Goal: Transaction & Acquisition: Download file/media

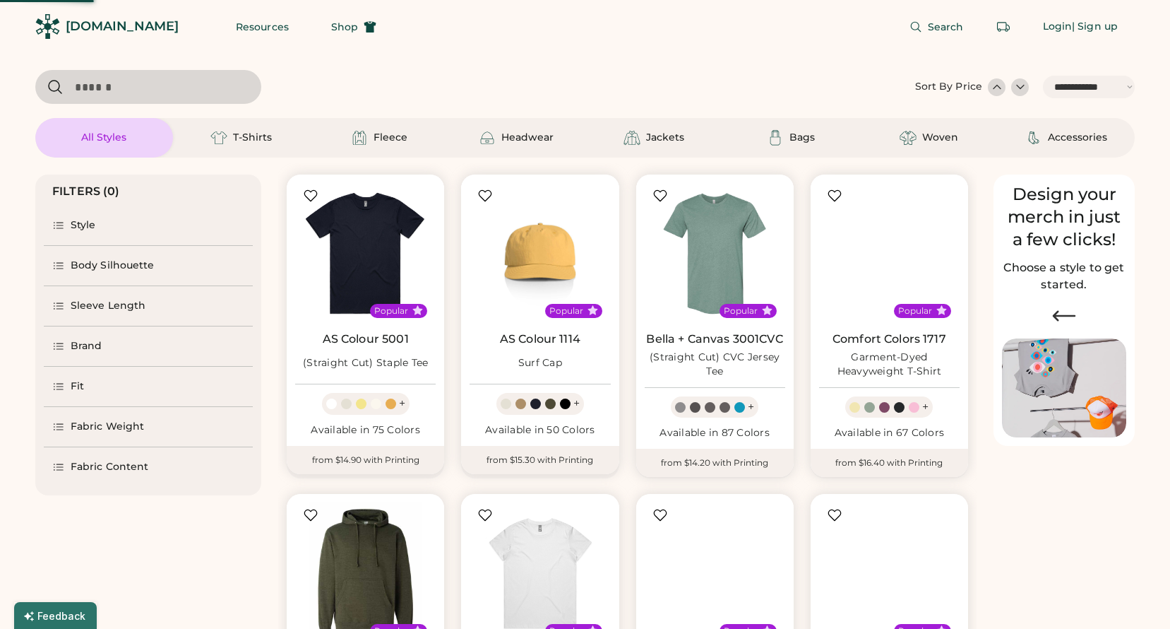
select select "*****"
select select "*"
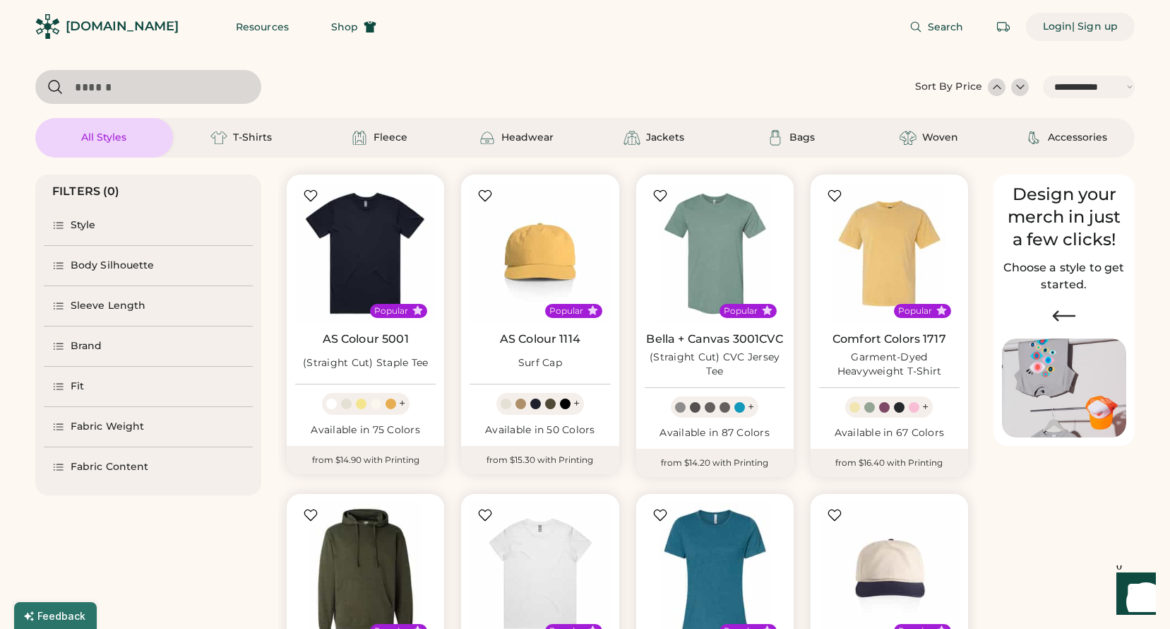
click at [1050, 21] on div "Login" at bounding box center [1058, 27] width 30 height 14
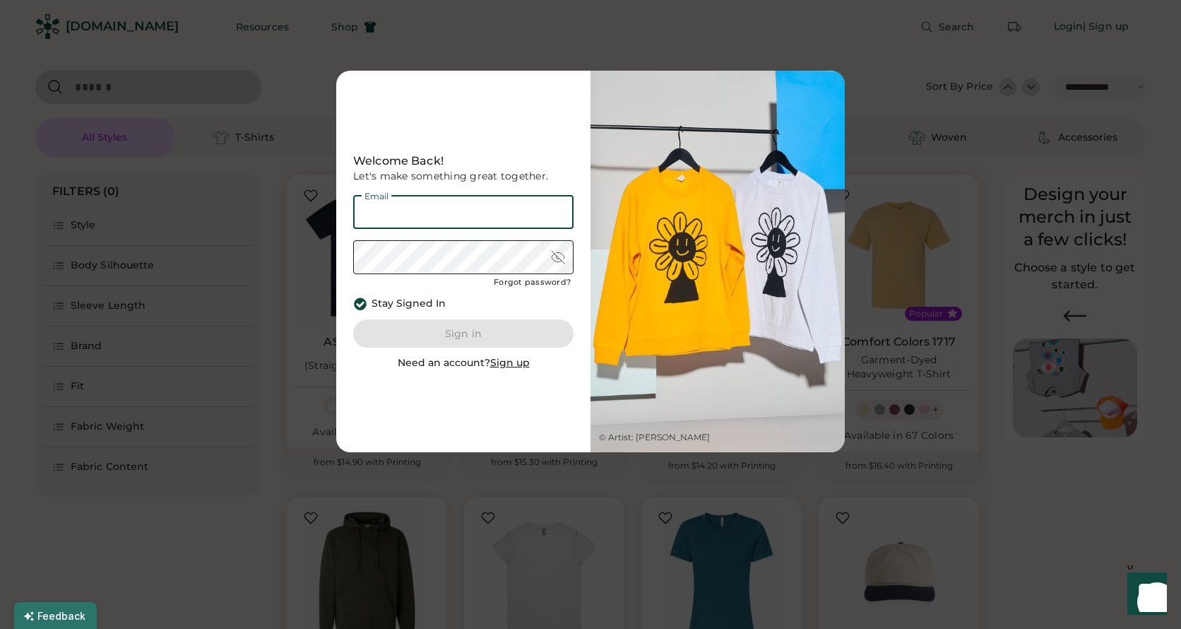
click at [482, 206] on input "email" at bounding box center [463, 212] width 220 height 34
type input "**********"
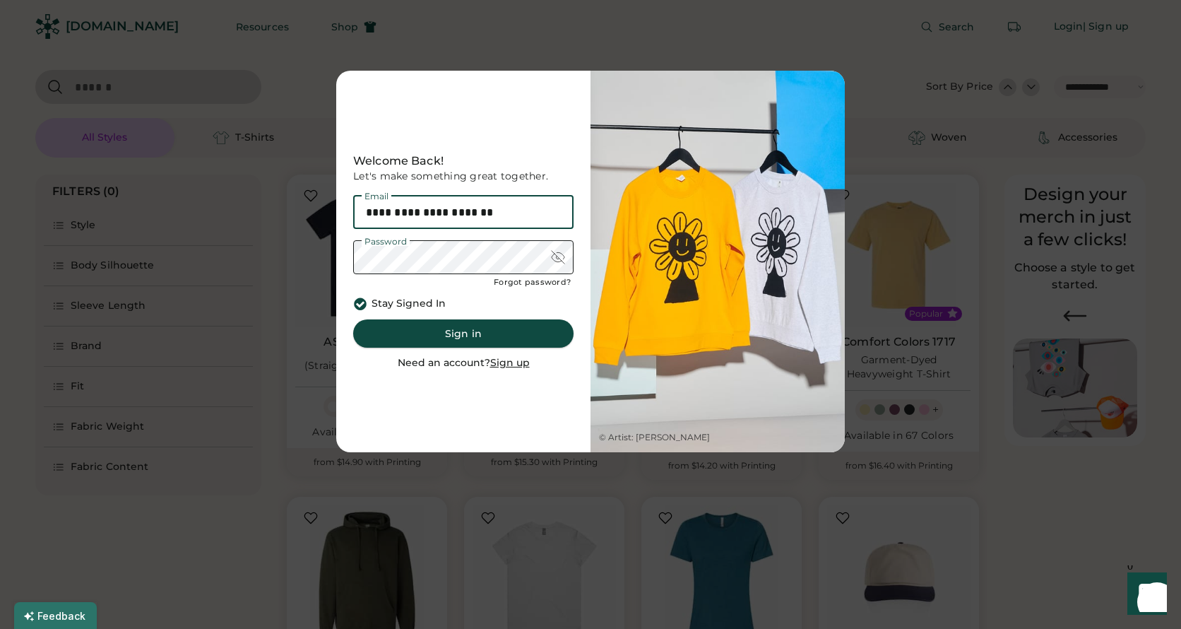
click at [471, 338] on button "Sign in" at bounding box center [463, 333] width 220 height 28
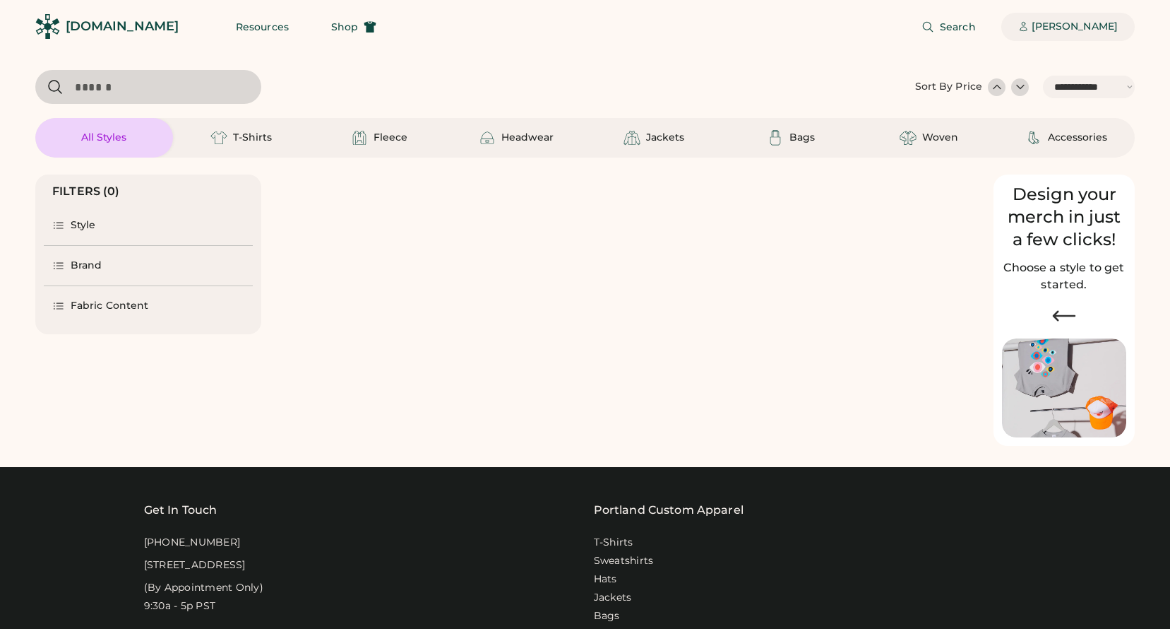
select select "*****"
select select "*"
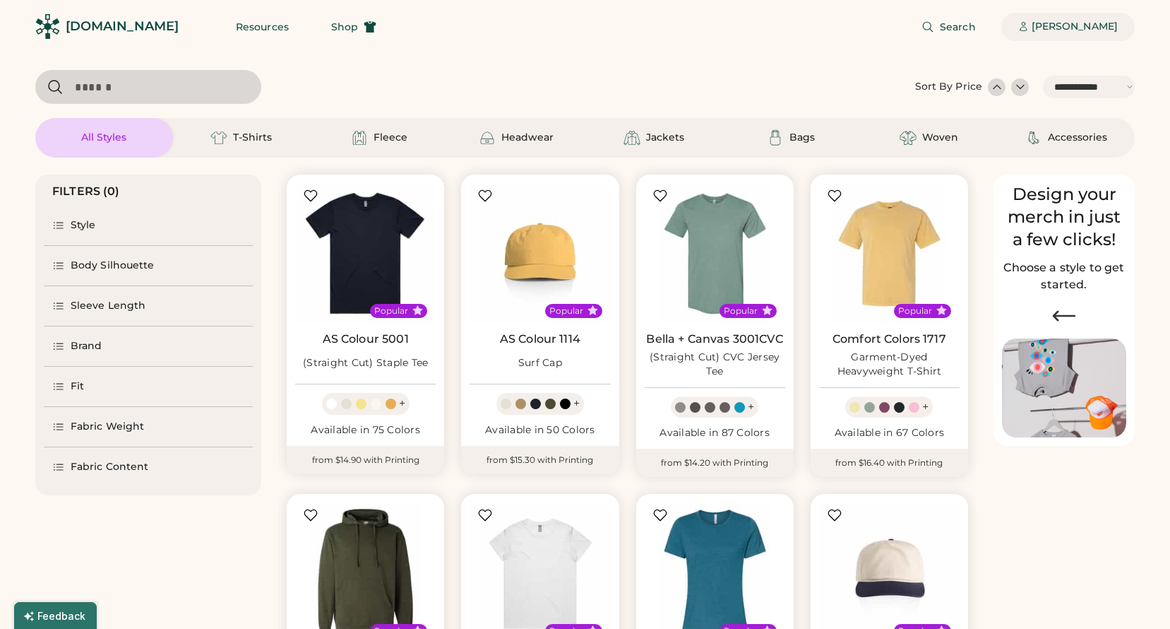
click at [1076, 29] on div "[PERSON_NAME]" at bounding box center [1075, 27] width 86 height 14
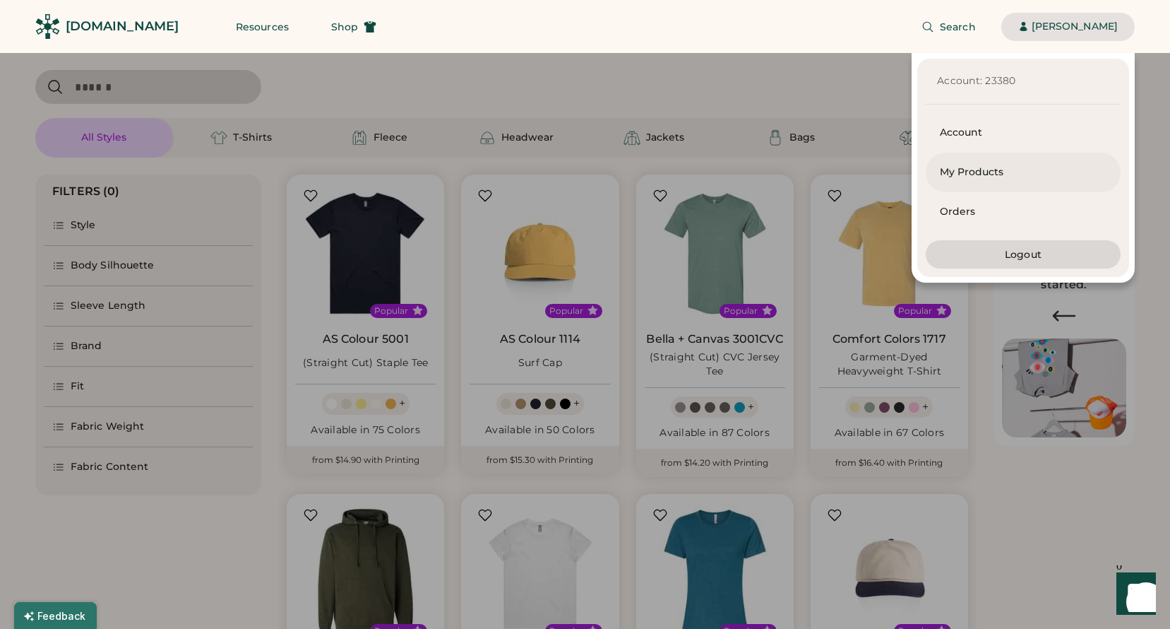
click at [973, 174] on div "My Products" at bounding box center [1023, 172] width 167 height 14
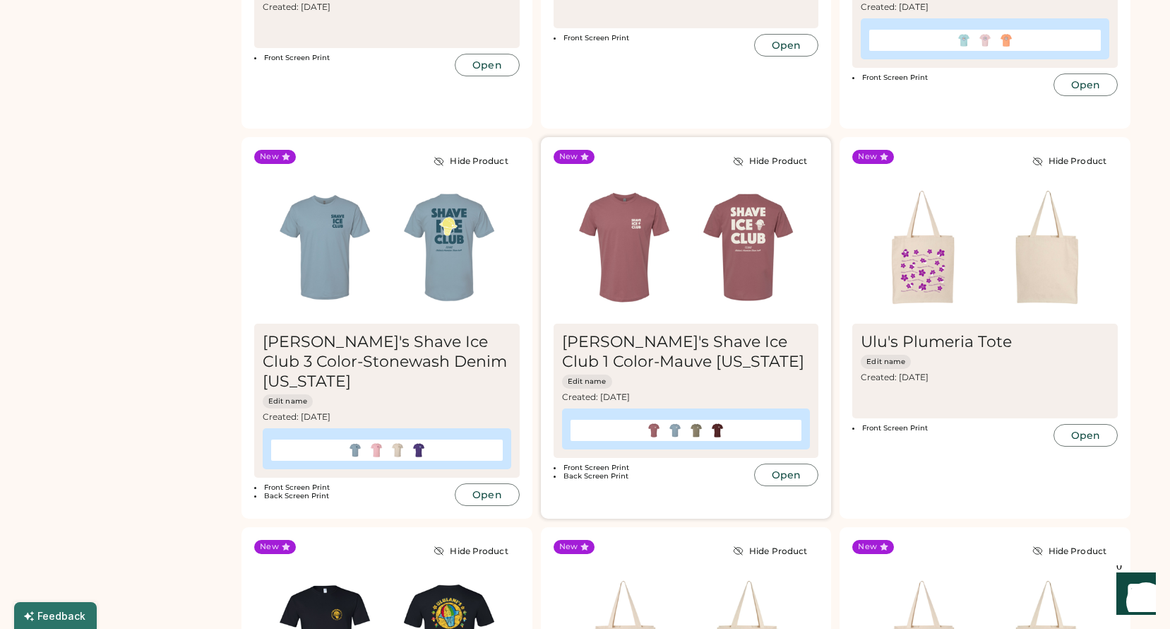
scroll to position [859, 0]
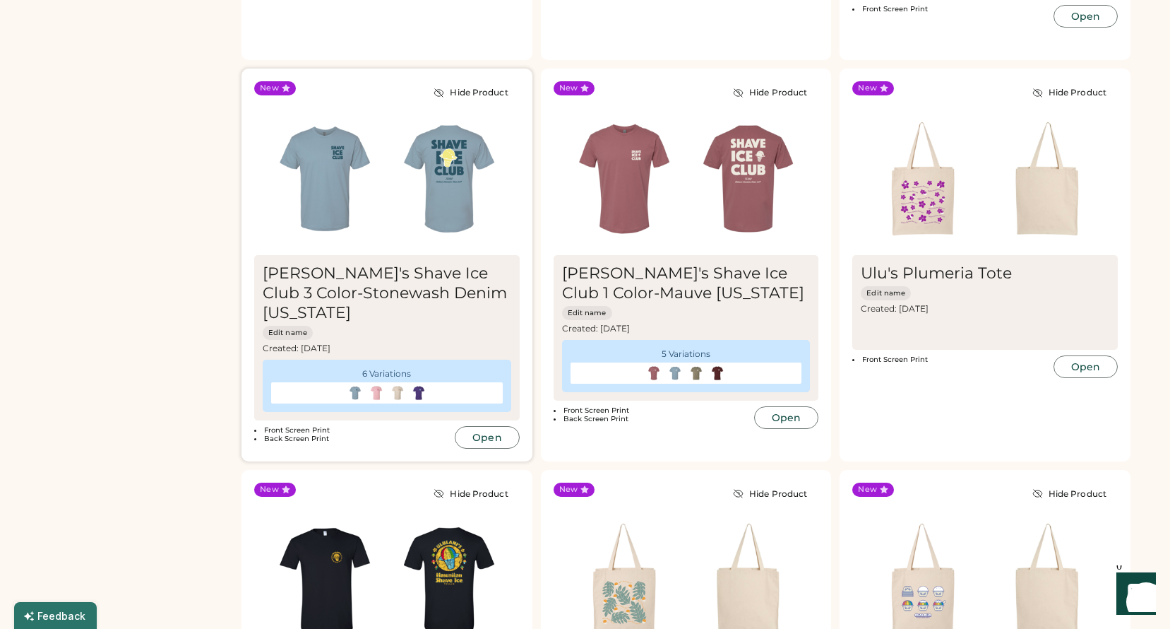
click at [440, 163] on img at bounding box center [449, 179] width 124 height 124
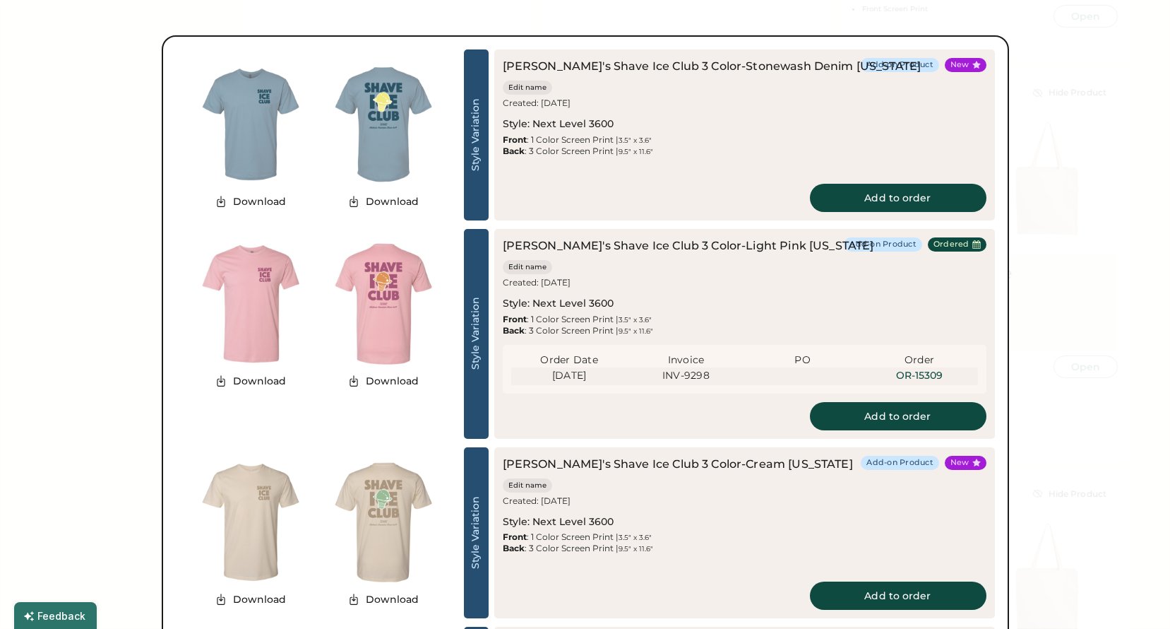
scroll to position [930, 0]
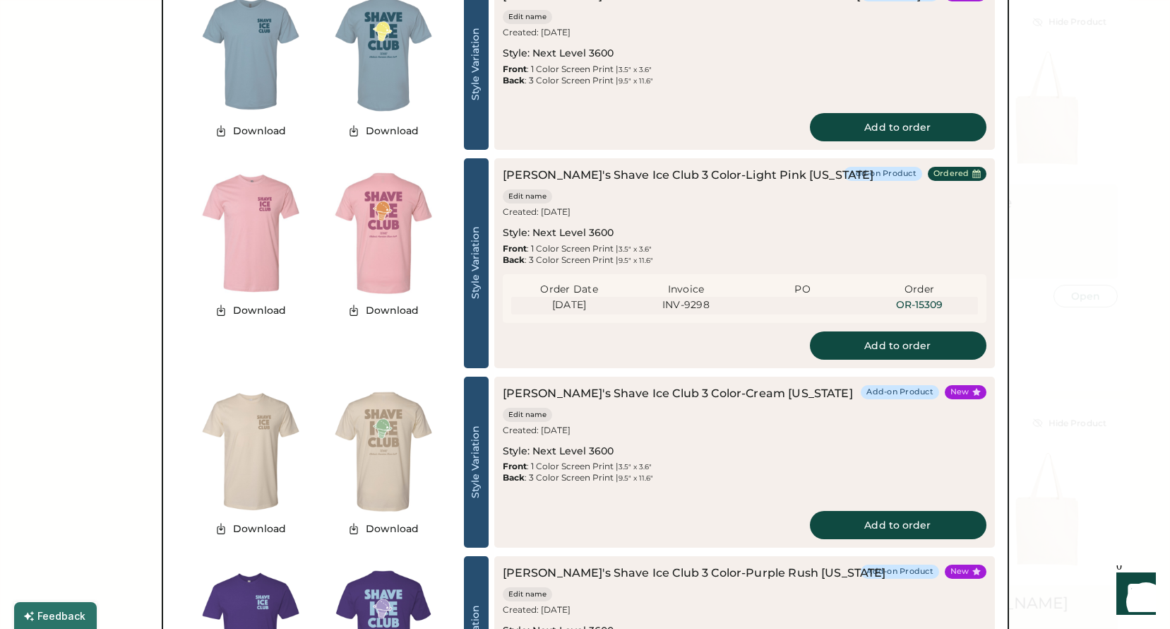
click at [390, 236] on img at bounding box center [383, 233] width 133 height 133
click at [376, 304] on button "Download" at bounding box center [383, 309] width 89 height 21
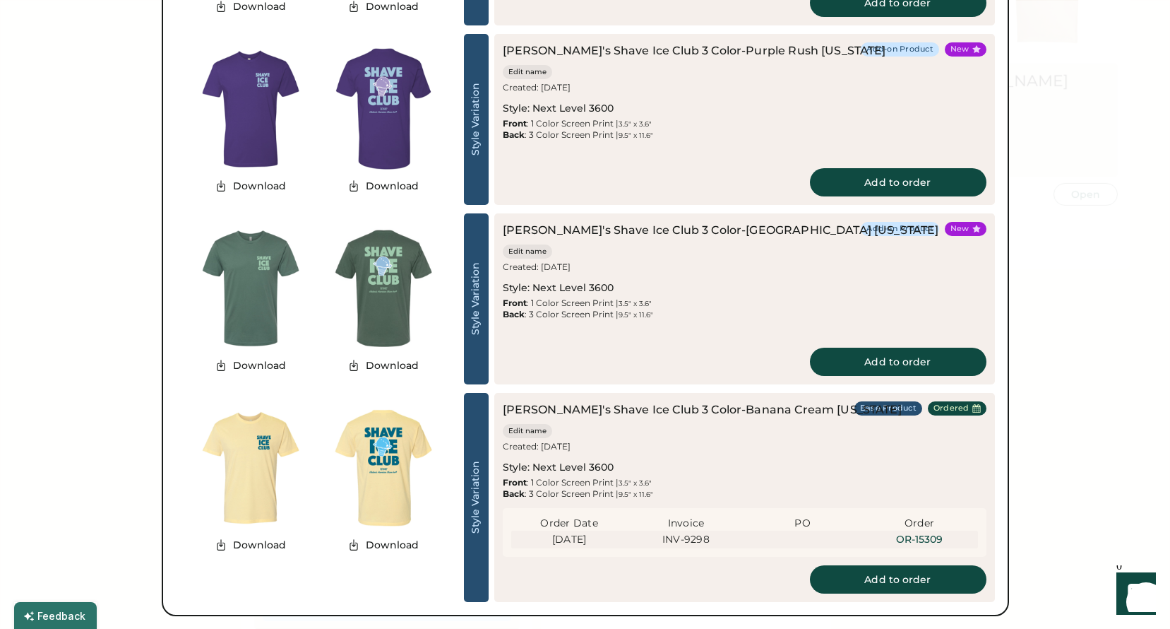
scroll to position [1565, 0]
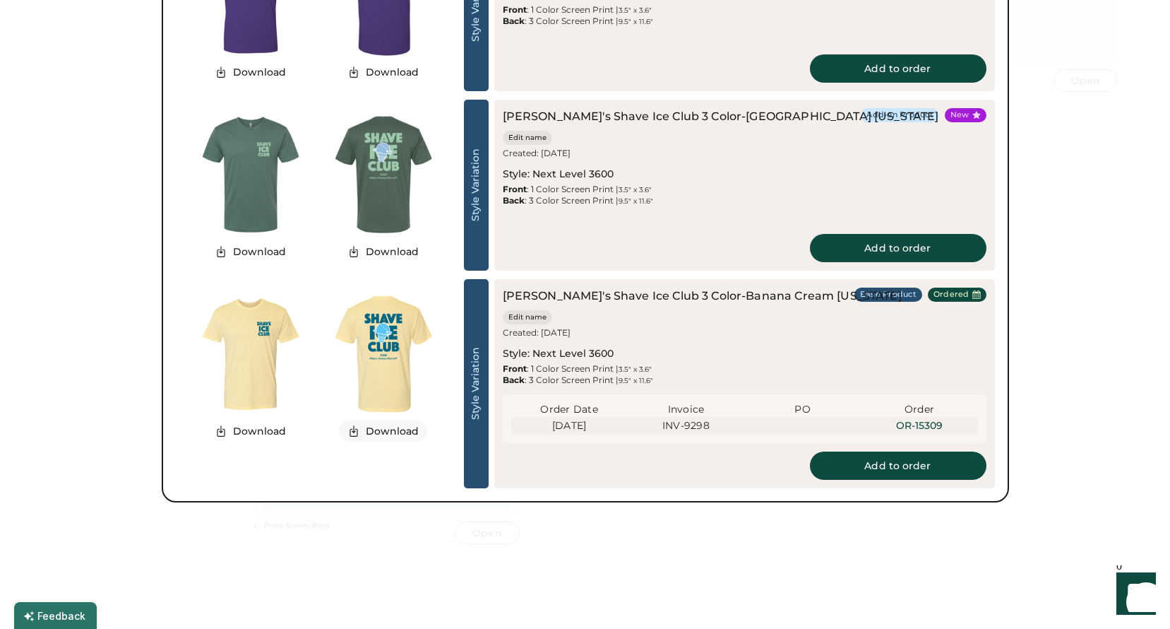
click at [381, 433] on button "Download" at bounding box center [383, 430] width 89 height 21
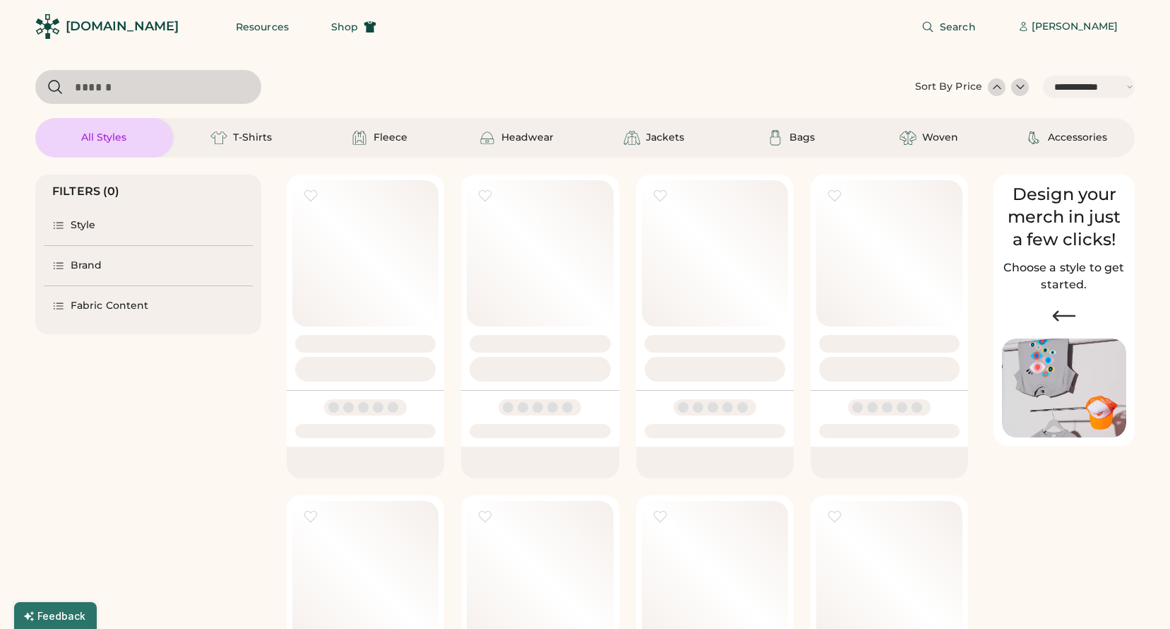
select select "*****"
select select "*"
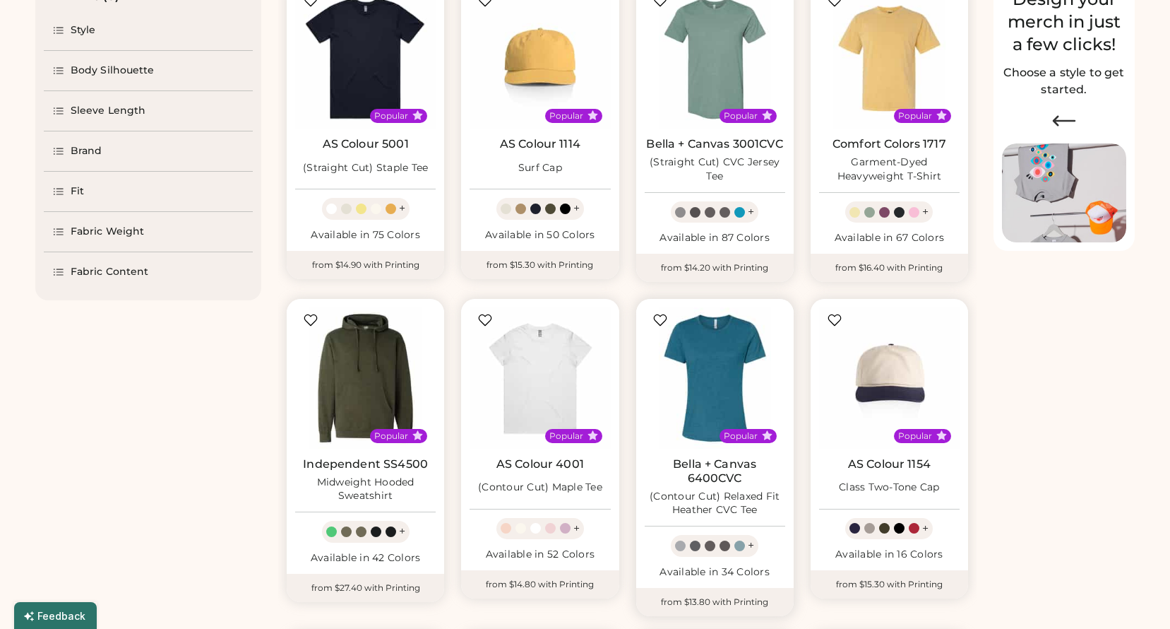
scroll to position [353, 0]
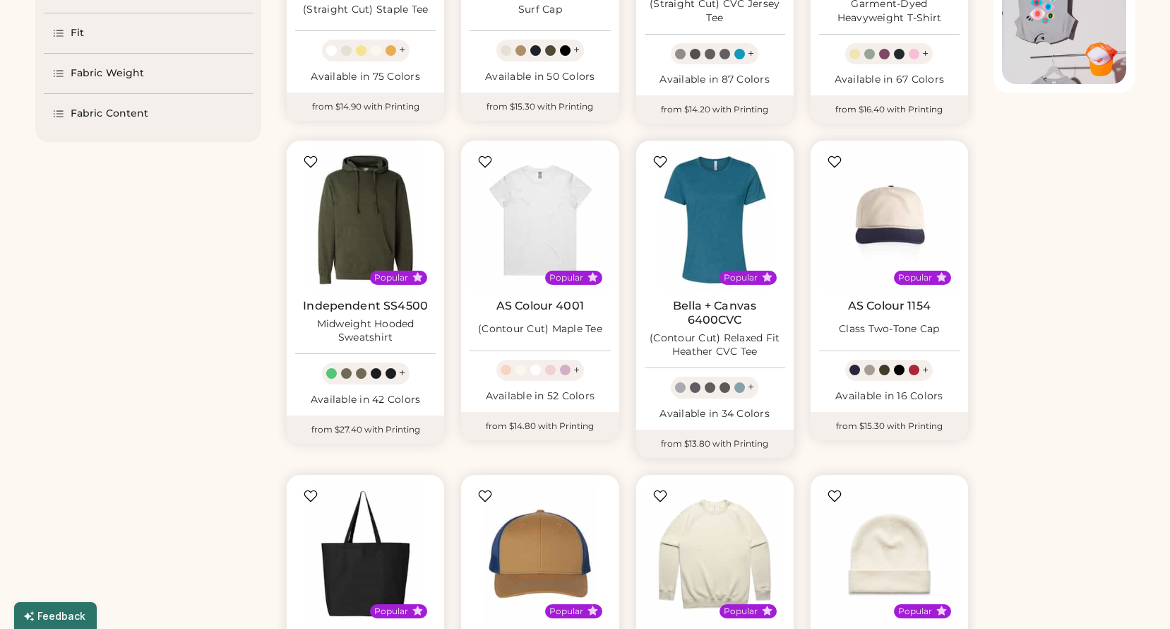
select select "*****"
select select "*"
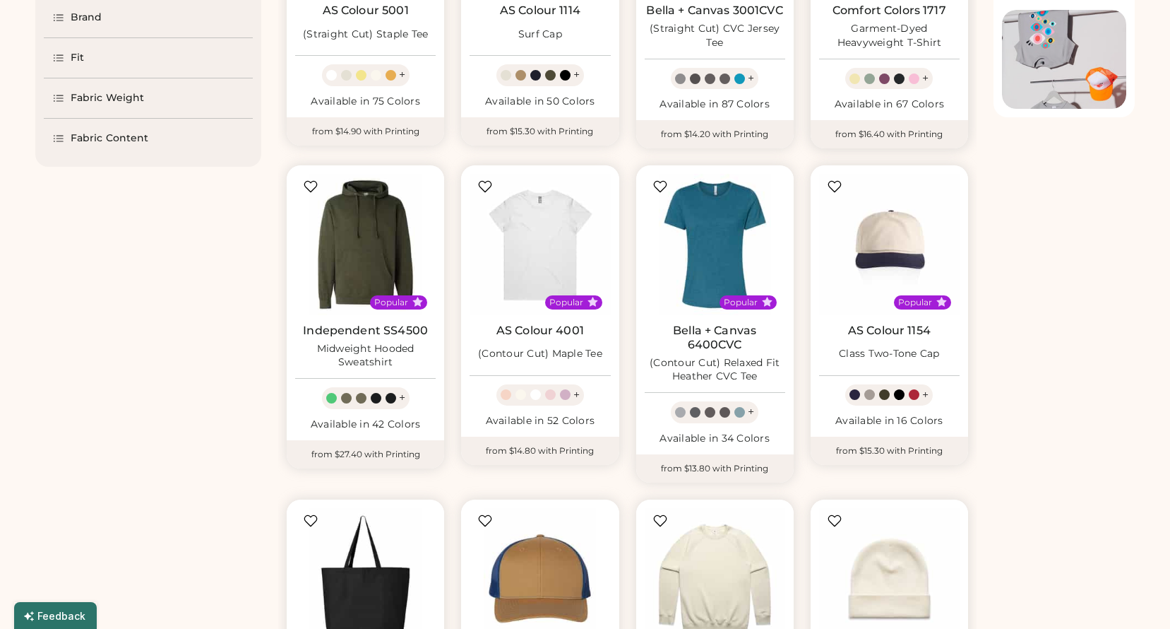
scroll to position [0, 0]
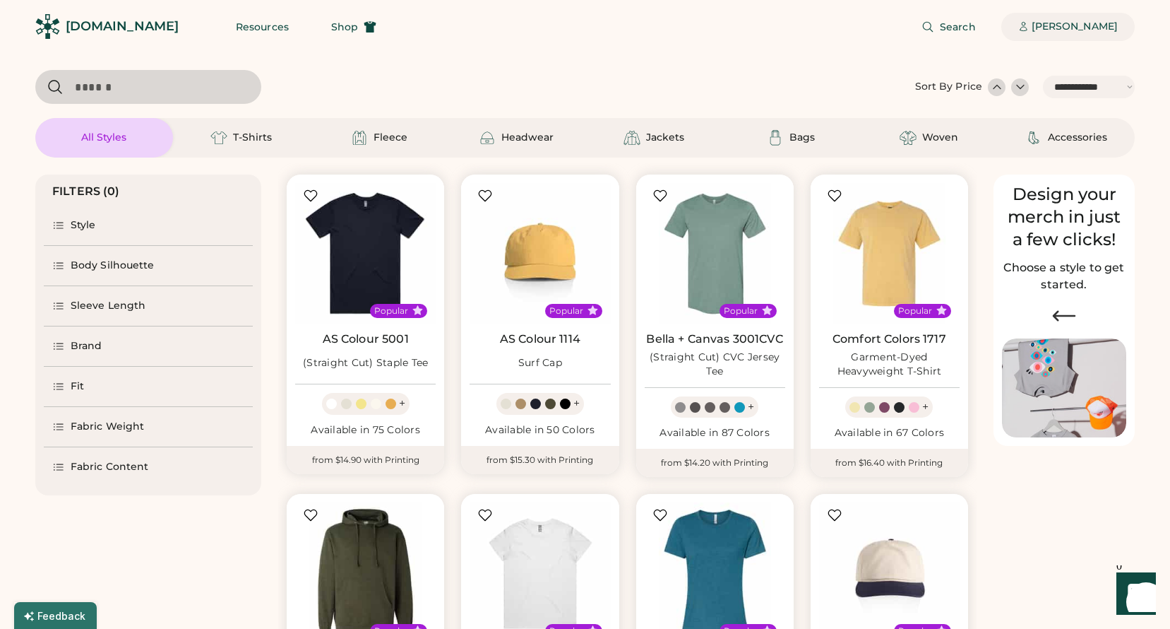
click at [1062, 32] on div "[PERSON_NAME]" at bounding box center [1075, 27] width 86 height 14
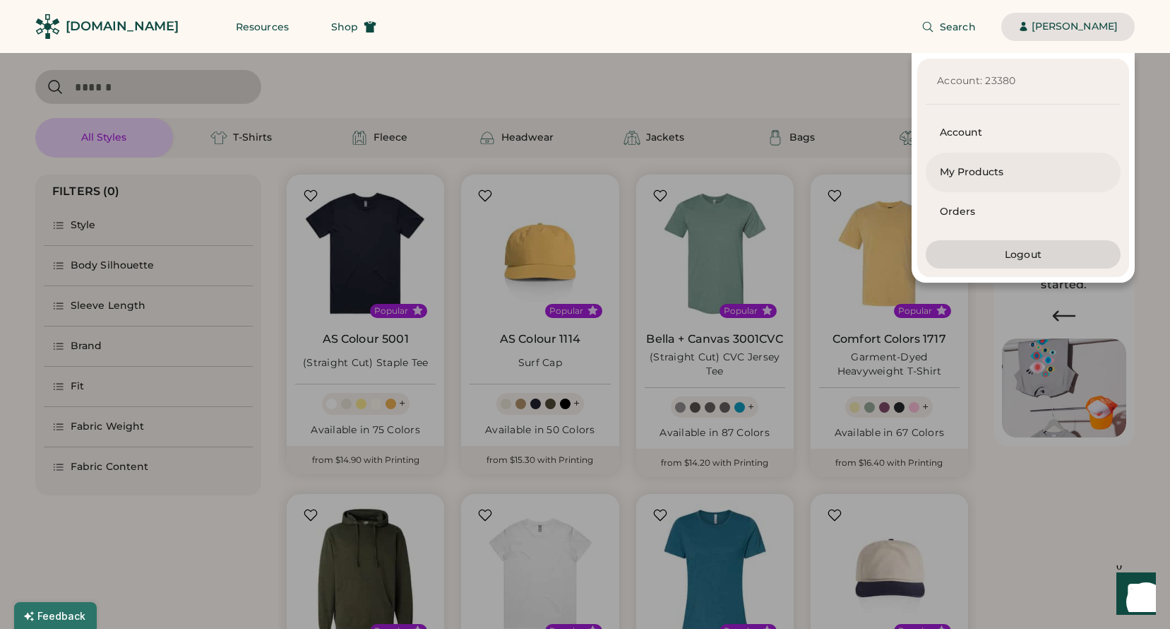
click at [980, 170] on div "My Products" at bounding box center [1023, 172] width 167 height 14
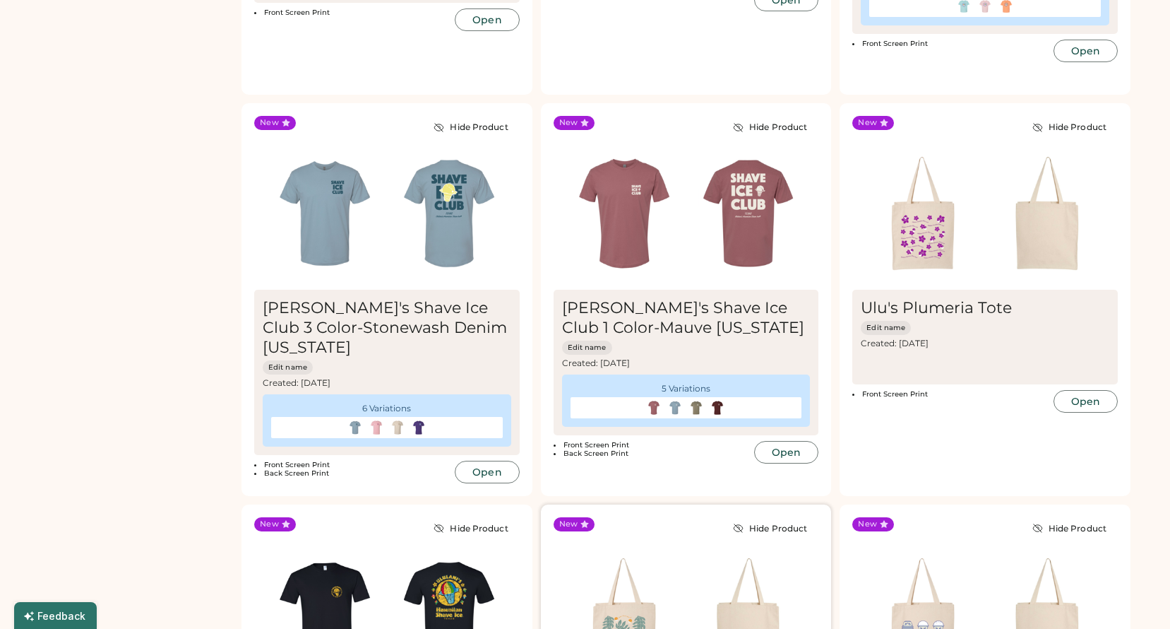
scroll to position [708, 0]
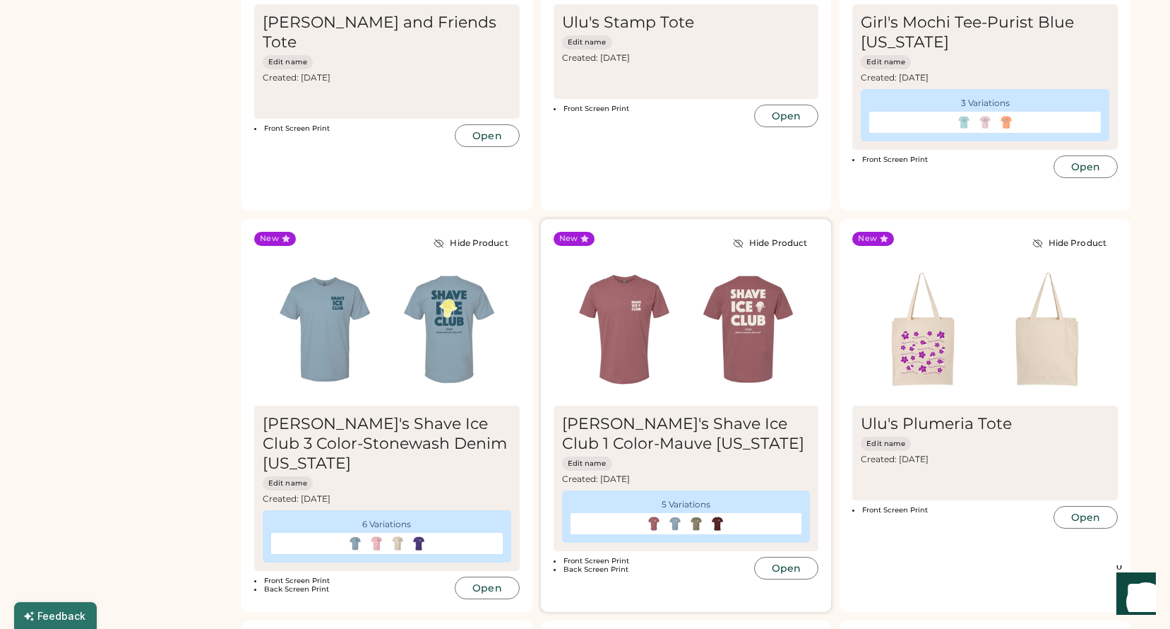
click at [701, 323] on img at bounding box center [749, 329] width 124 height 124
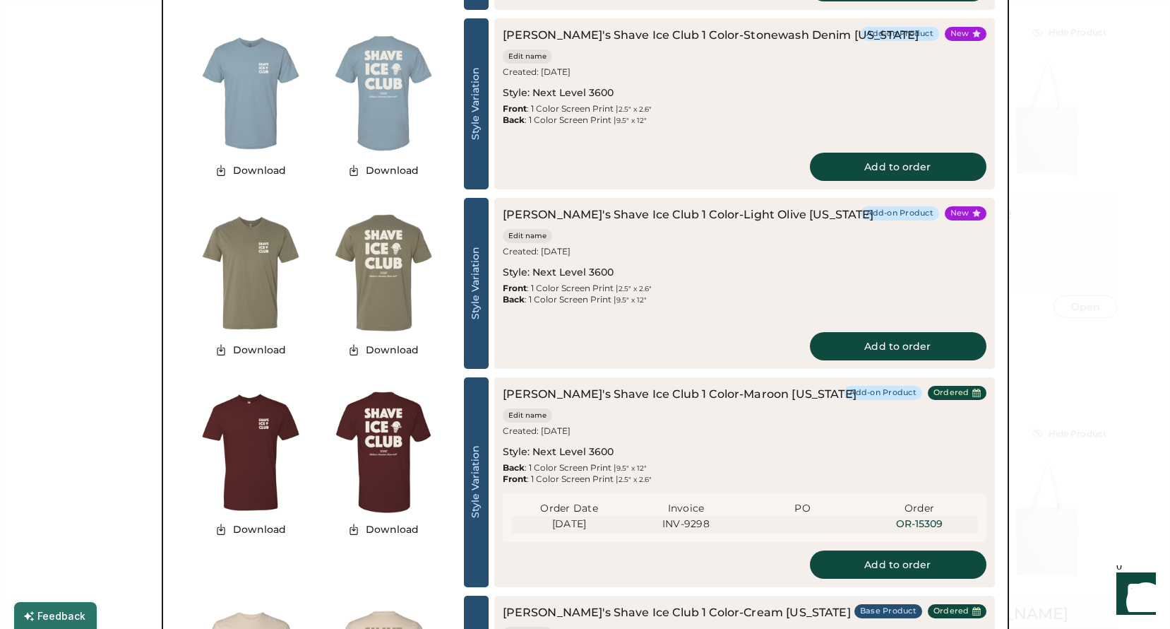
scroll to position [920, 0]
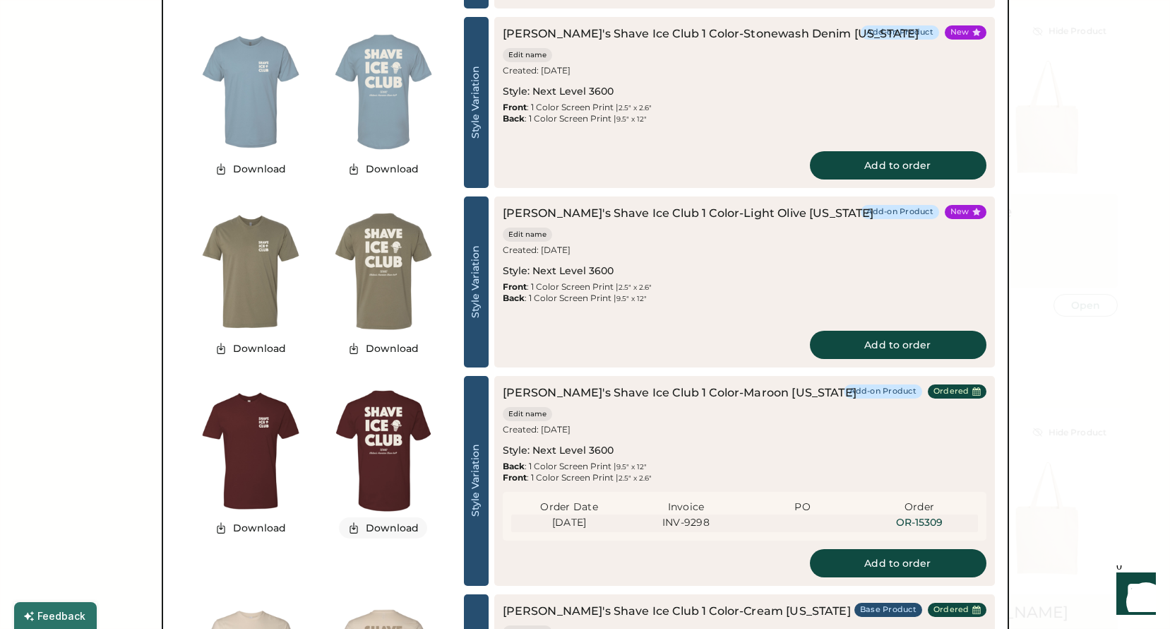
click at [395, 532] on button "Download" at bounding box center [383, 527] width 89 height 21
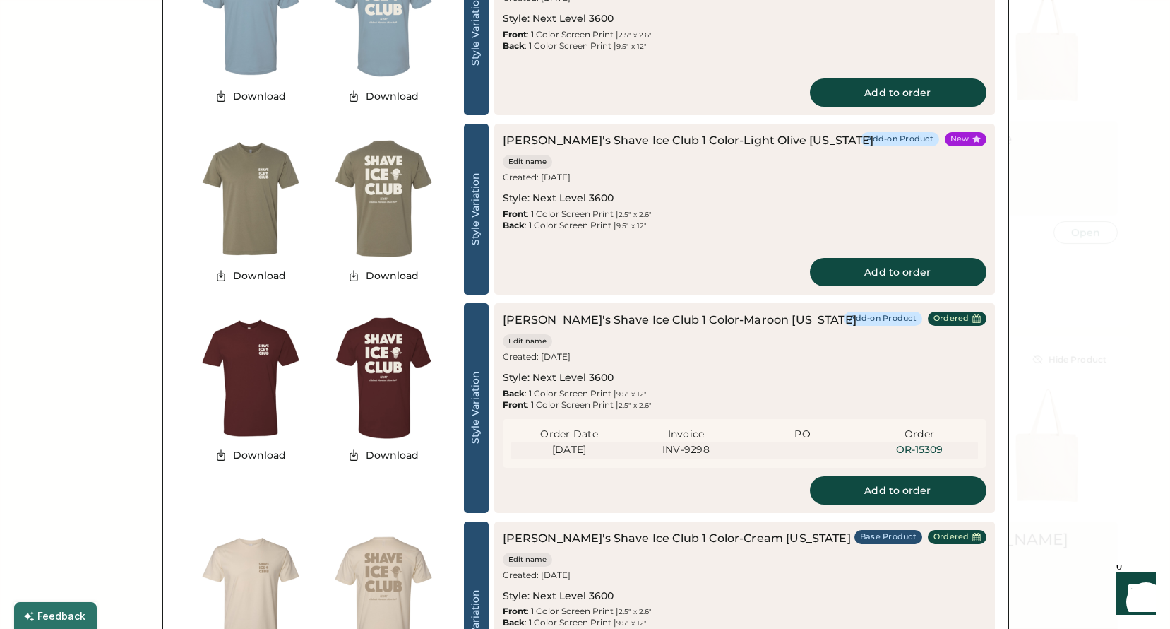
scroll to position [1132, 0]
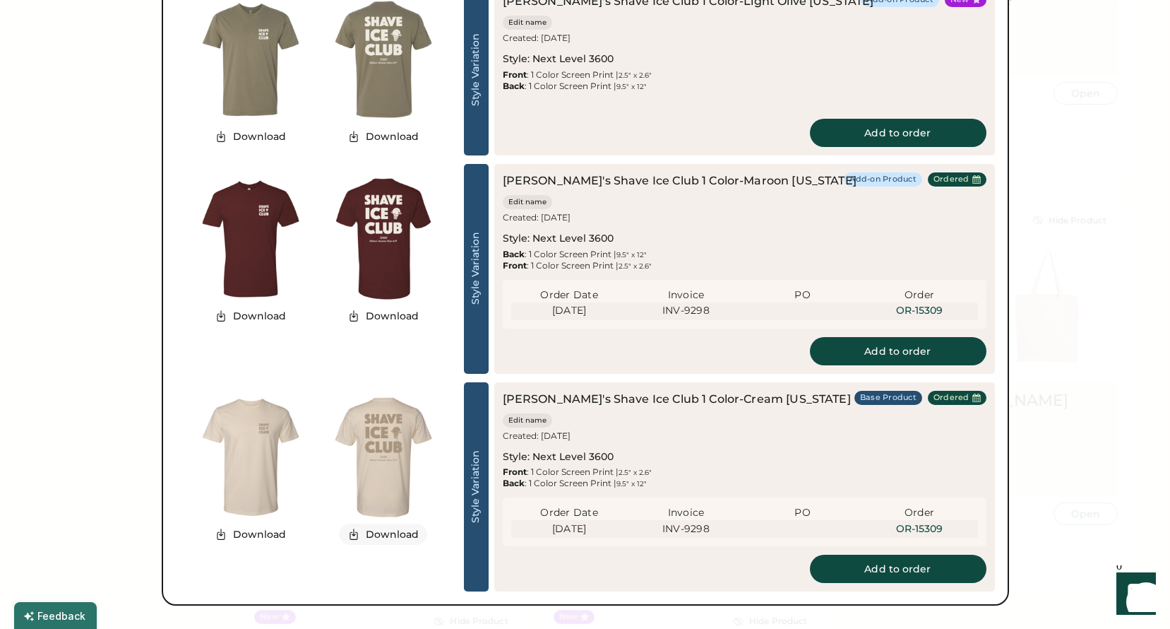
click at [396, 523] on button "Download" at bounding box center [383, 533] width 89 height 21
